Goal: Task Accomplishment & Management: Use online tool/utility

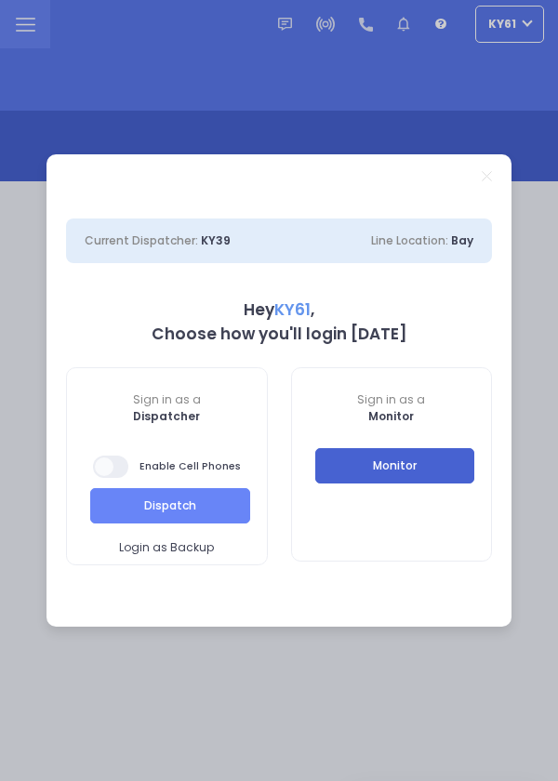
click at [421, 462] on button "Monitor" at bounding box center [395, 465] width 160 height 35
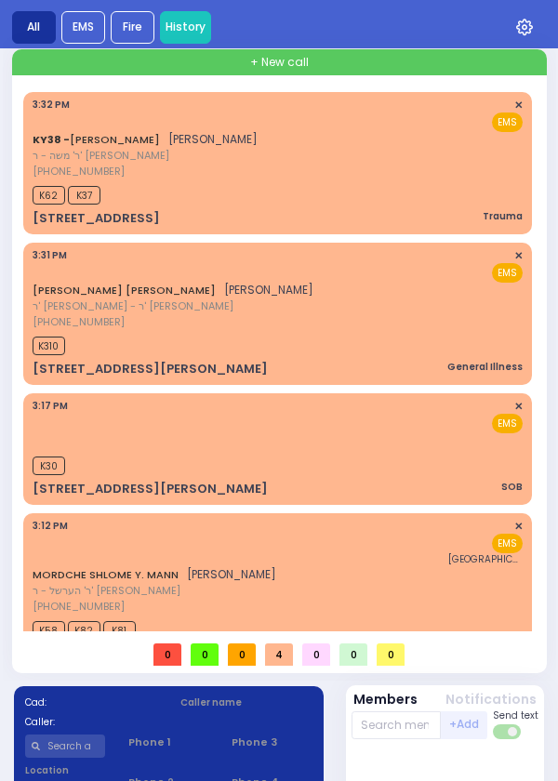
scroll to position [153, 0]
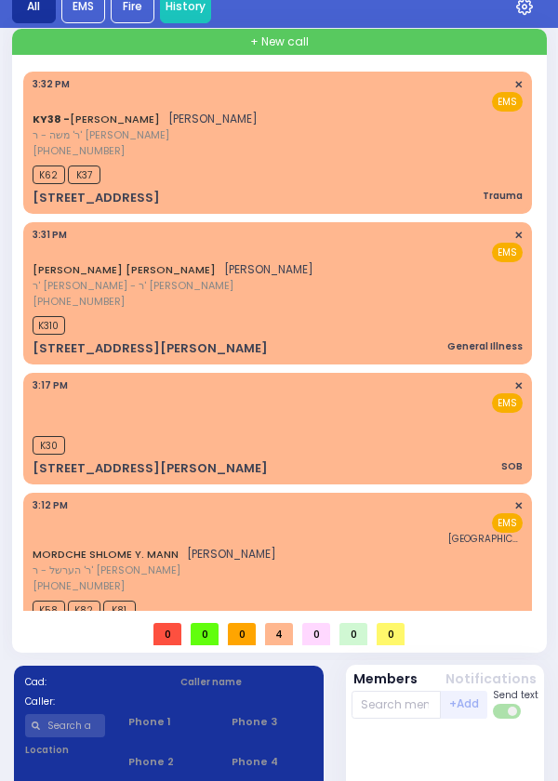
select select
type input "Trauma"
radio input "true"
type input "[PERSON_NAME]"
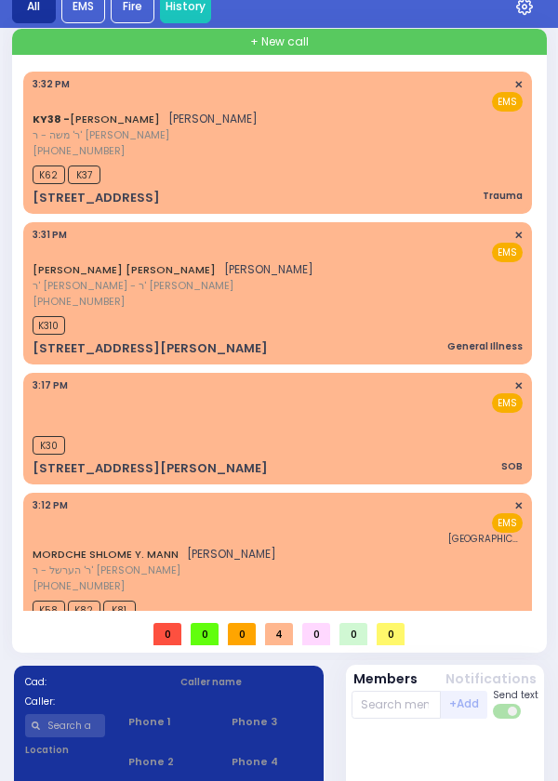
select select
type input "15:32"
type input "15:34"
type input "KAHAN DR"
type input "PRAG BLVD"
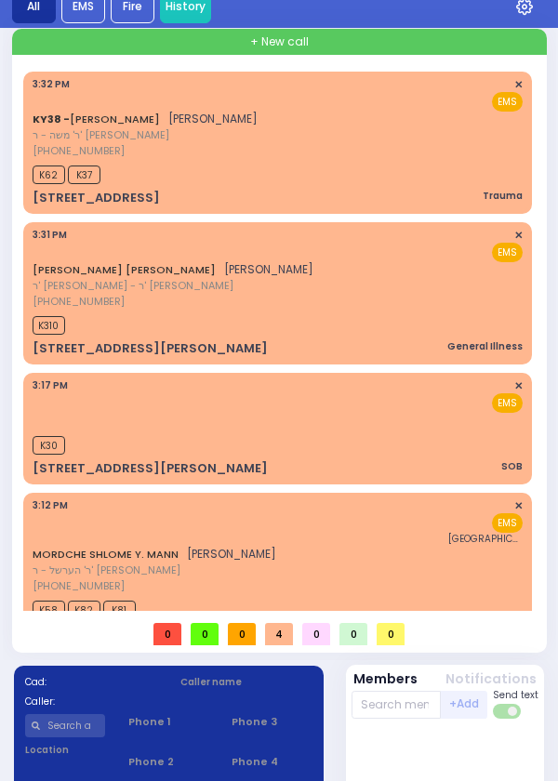
type input "[STREET_ADDRESS]"
type input "202"
type input "Monroe"
type input "[US_STATE]"
type input "10950 Cross Streets: : KAHAN DR/DAJ BLVD"
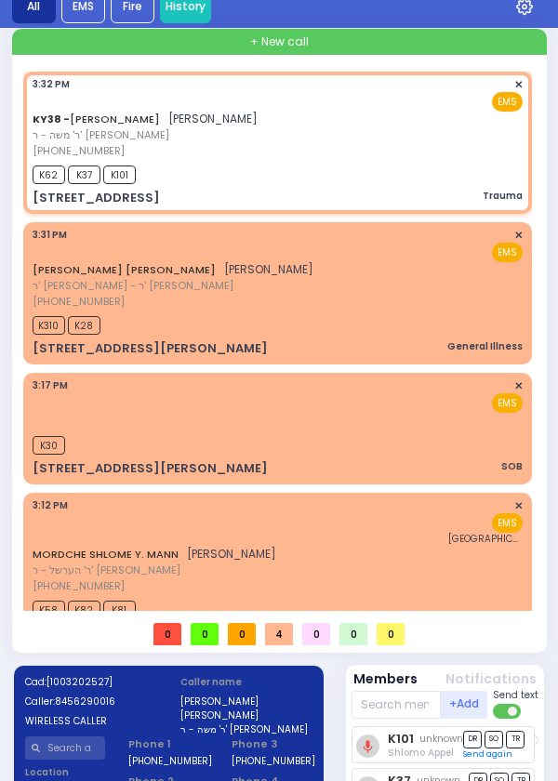
select select "SECTION 4"
